Goal: Task Accomplishment & Management: Use online tool/utility

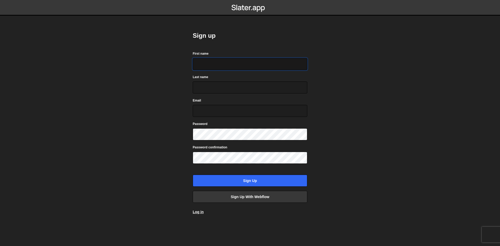
click at [222, 67] on input "First name" at bounding box center [250, 64] width 114 height 12
type input "[PERSON_NAME]"
type input "Rehman"
type input "redandwhite699@gmail.com"
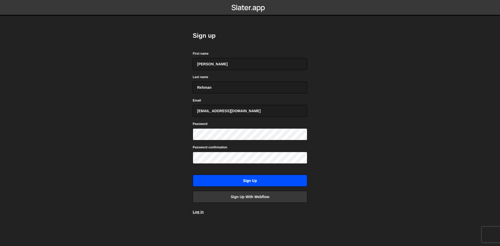
click at [257, 176] on input "Sign up" at bounding box center [250, 181] width 114 height 12
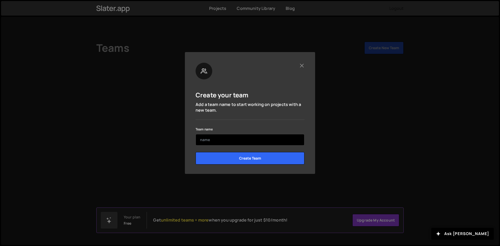
click at [241, 135] on input "text" at bounding box center [249, 139] width 109 height 11
type input "fejn"
click at [195, 152] on input "Create Team" at bounding box center [249, 158] width 109 height 12
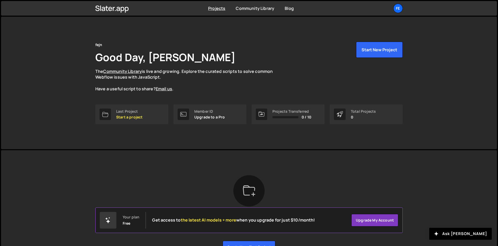
drag, startPoint x: 366, startPoint y: 253, endPoint x: 366, endPoint y: 240, distance: 13.3
drag, startPoint x: 366, startPoint y: 240, endPoint x: 360, endPoint y: 55, distance: 185.6
click at [360, 55] on button "Start New Project" at bounding box center [379, 50] width 47 height 16
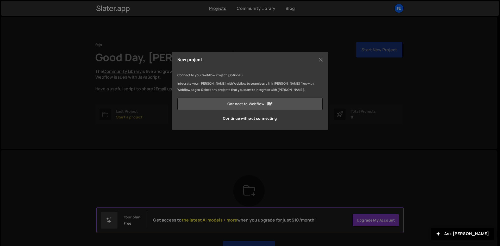
click at [265, 105] on link "Connect to Webflow" at bounding box center [249, 104] width 145 height 12
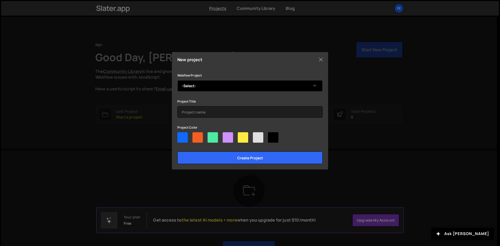
click at [213, 82] on select "-Select- Kanita's Dapper Site" at bounding box center [249, 85] width 145 height 11
select select "689a0dd11664ffa403560f6b"
click at [177, 80] on select "-Select- Kanita's Dapper Site" at bounding box center [249, 85] width 145 height 11
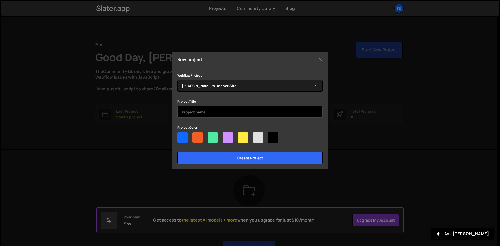
click at [211, 113] on input "text" at bounding box center [249, 111] width 145 height 11
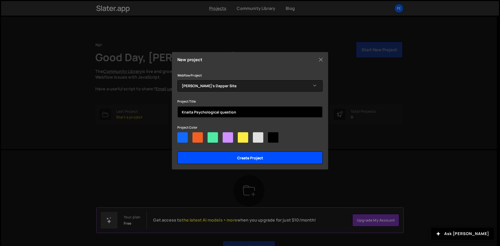
type input "Knaita Psychological question"
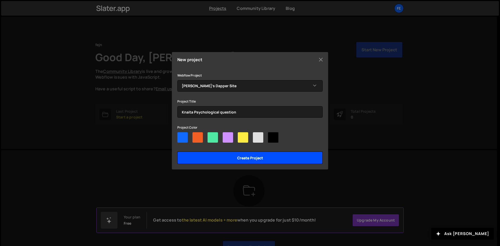
click at [230, 156] on input "Create project" at bounding box center [249, 157] width 145 height 12
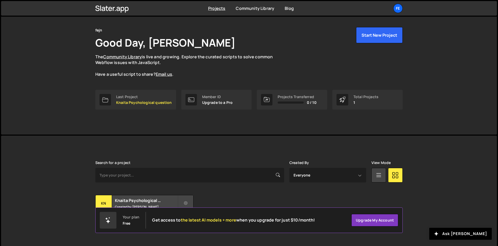
scroll to position [22, 0]
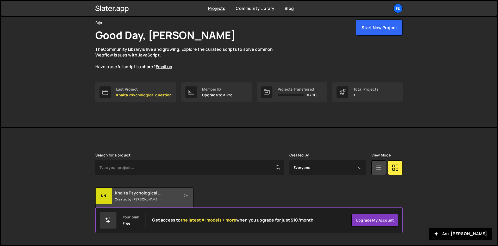
click at [134, 198] on small "Created by Abdul Rehman" at bounding box center [146, 199] width 63 height 4
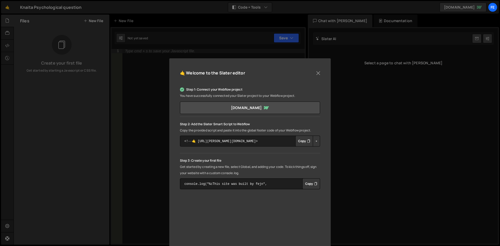
click at [307, 143] on icon "Button group with nested dropdown" at bounding box center [308, 140] width 3 height 5
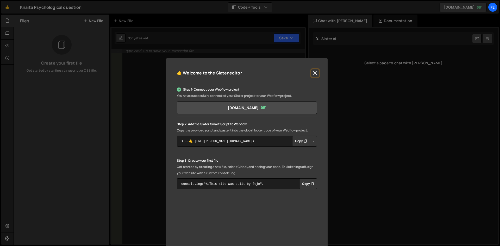
click at [313, 73] on button "Close" at bounding box center [315, 73] width 8 height 8
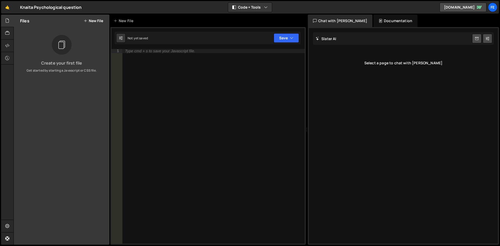
click at [151, 53] on div "Type cmd + s to save your Javascript file." at bounding box center [213, 150] width 182 height 203
click at [214, 131] on div "Type cmd + s to save your Javascript file." at bounding box center [213, 150] width 182 height 203
click at [3, 48] on div at bounding box center [7, 46] width 13 height 12
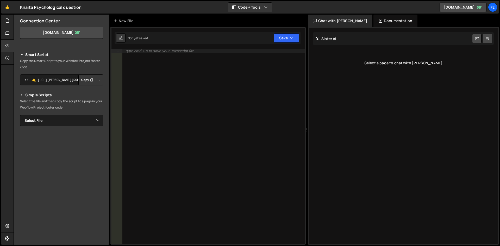
scroll to position [30, 0]
click at [9, 19] on icon at bounding box center [7, 21] width 4 height 6
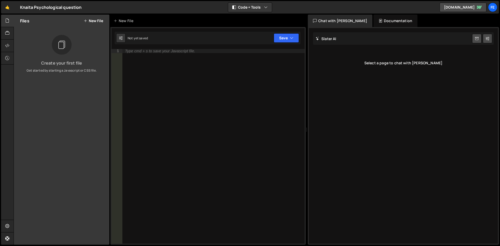
click at [172, 103] on div "Type cmd + s to save your Javascript file." at bounding box center [213, 150] width 182 height 203
click at [184, 58] on div "Type cmd + s to save your Javascript file." at bounding box center [213, 150] width 182 height 203
type textarea "dfd"
type textarea "define"
